Goal: Find specific page/section: Find specific page/section

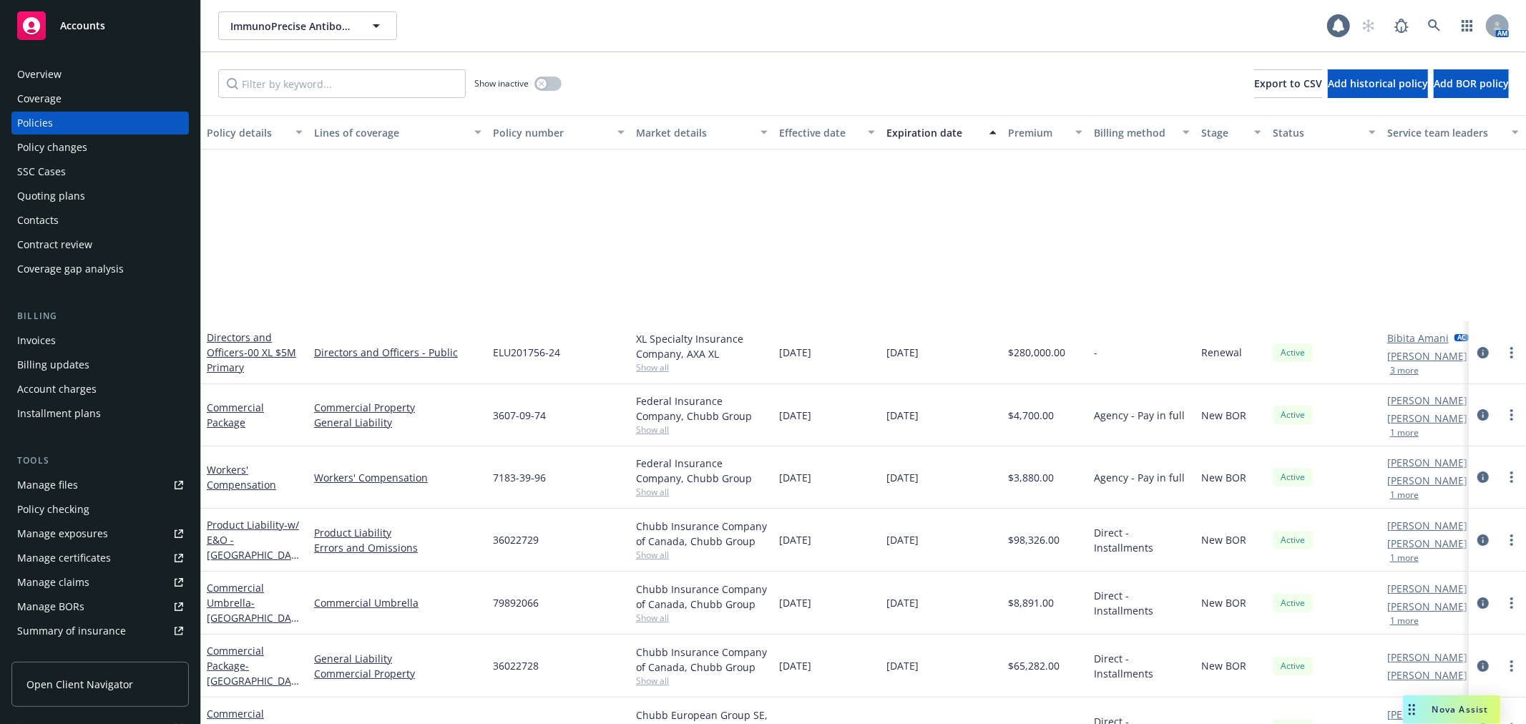
scroll to position [242, 0]
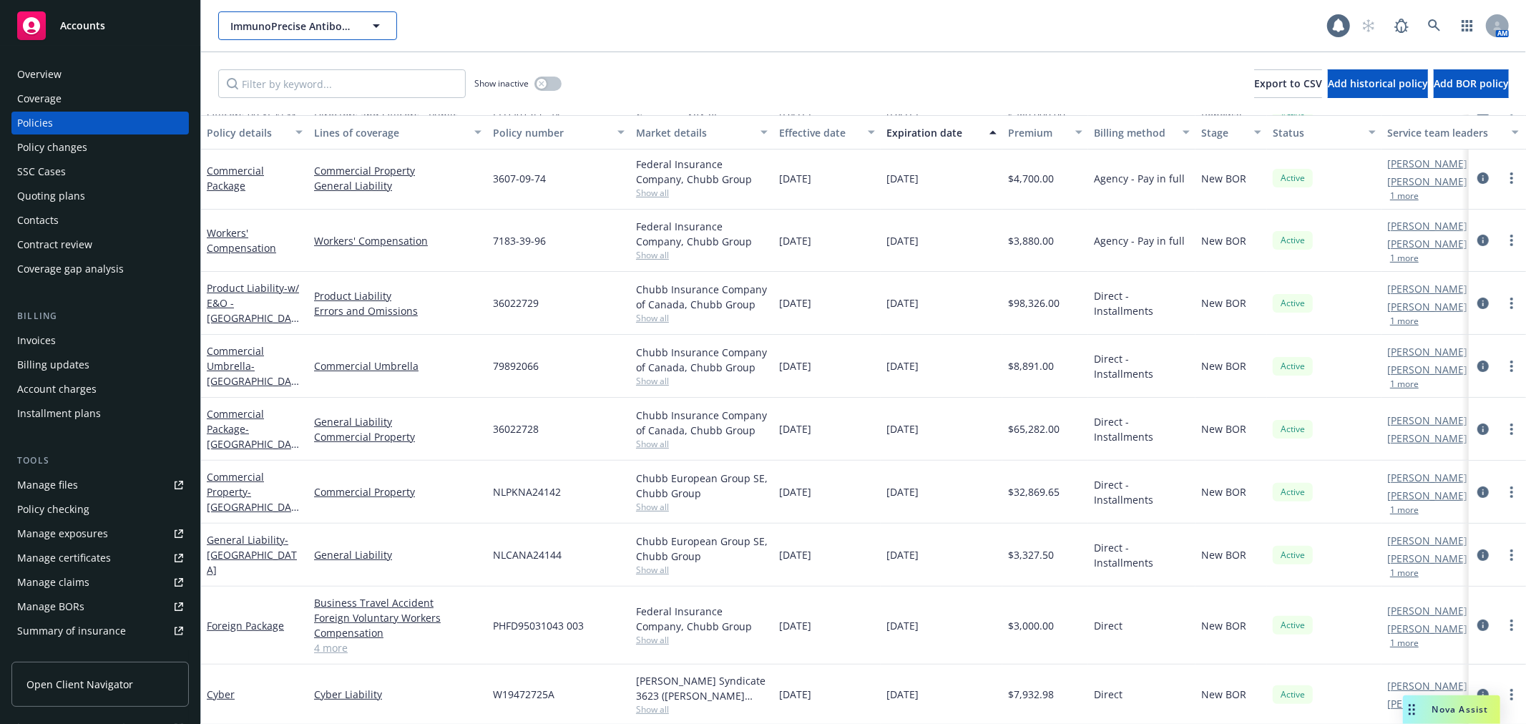
click at [282, 16] on button "ImmunoPrecise Antibodies" at bounding box center [307, 25] width 179 height 29
drag, startPoint x: 291, startPoint y: 20, endPoint x: 127, endPoint y: 0, distance: 165.1
click at [127, 0] on div "Accounts Overview Coverage Policies Policy changes SSC Cases Quoting plans Cont…" at bounding box center [763, 362] width 1526 height 724
type input "si-bone"
click at [256, 67] on strong "SI-BONE, Inc." at bounding box center [265, 66] width 63 height 14
